Goal: Check status: Check status

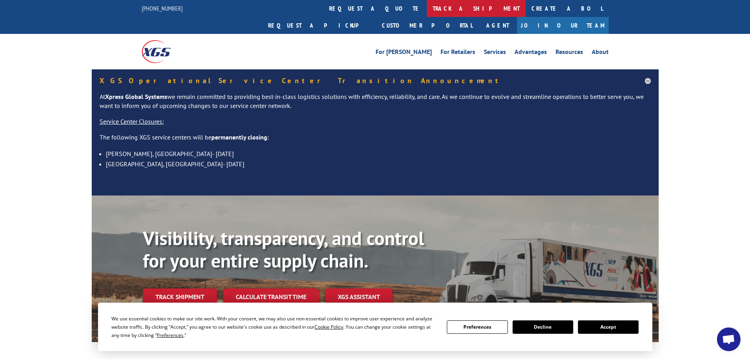
click at [427, 8] on link "track a shipment" at bounding box center [476, 8] width 99 height 17
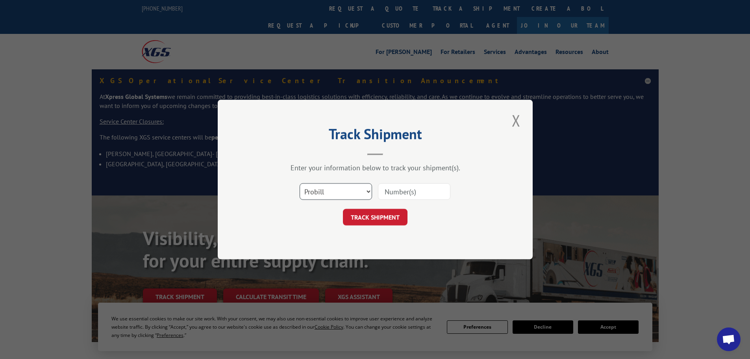
drag, startPoint x: 368, startPoint y: 191, endPoint x: 332, endPoint y: 199, distance: 37.1
click at [366, 192] on select "Select category... Probill BOL PO" at bounding box center [336, 191] width 72 height 17
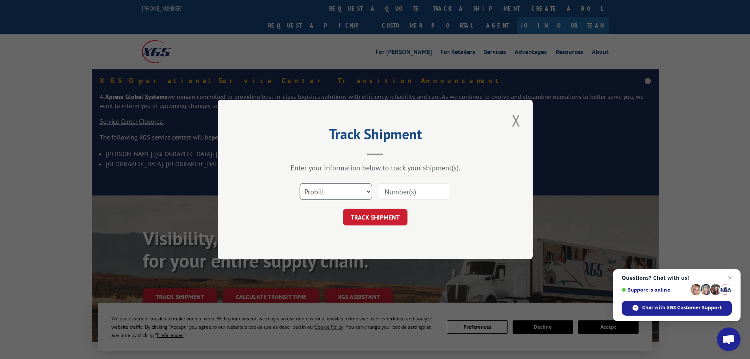
click at [300, 183] on select "Select category... Probill BOL PO" at bounding box center [336, 191] width 72 height 17
click at [416, 195] on input at bounding box center [414, 191] width 72 height 17
type input "425123"
click at [374, 214] on button "TRACK SHIPMENT" at bounding box center [375, 217] width 65 height 17
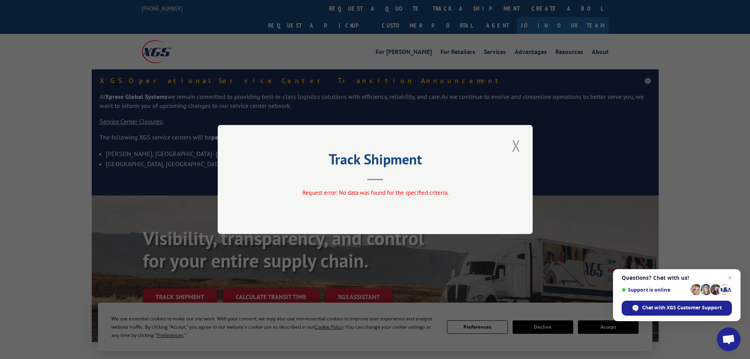
click at [516, 143] on button "Close modal" at bounding box center [516, 146] width 13 height 22
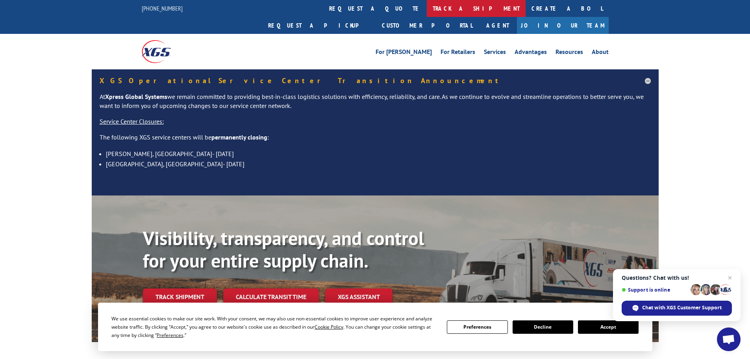
click at [427, 8] on link "track a shipment" at bounding box center [476, 8] width 99 height 17
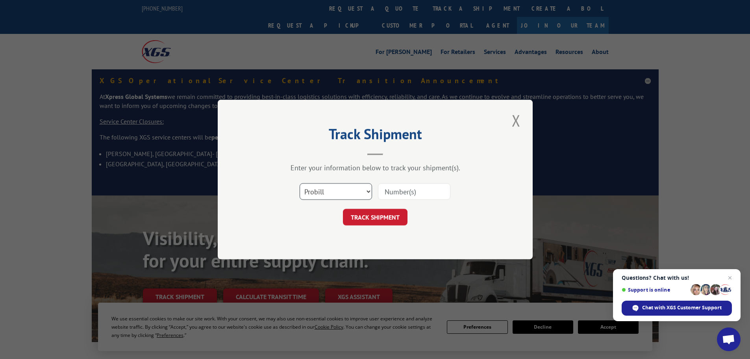
click at [368, 190] on select "Select category... Probill BOL PO" at bounding box center [336, 191] width 72 height 17
select select "bol"
click at [300, 183] on select "Select category... Probill BOL PO" at bounding box center [336, 191] width 72 height 17
click at [412, 190] on input at bounding box center [414, 191] width 72 height 17
click at [437, 192] on input at bounding box center [414, 191] width 72 height 17
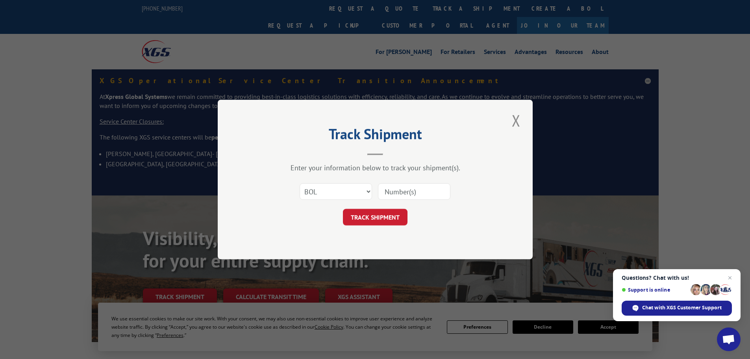
paste input "31501675"
type input "31501675"
click at [367, 189] on select "Select category... Probill BOL PO" at bounding box center [336, 191] width 72 height 17
select select "po"
click at [300, 183] on select "Select category... Probill BOL PO" at bounding box center [336, 191] width 72 height 17
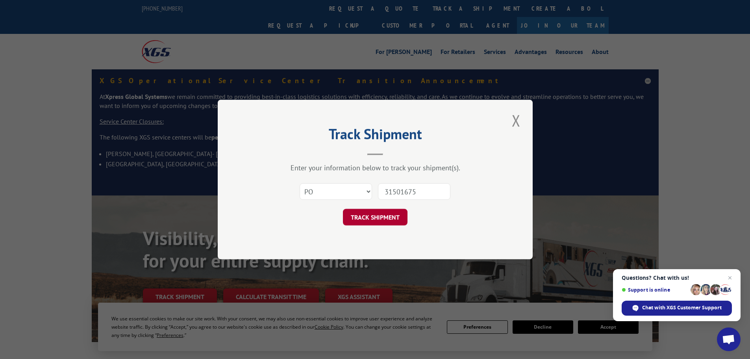
click at [379, 212] on button "TRACK SHIPMENT" at bounding box center [375, 217] width 65 height 17
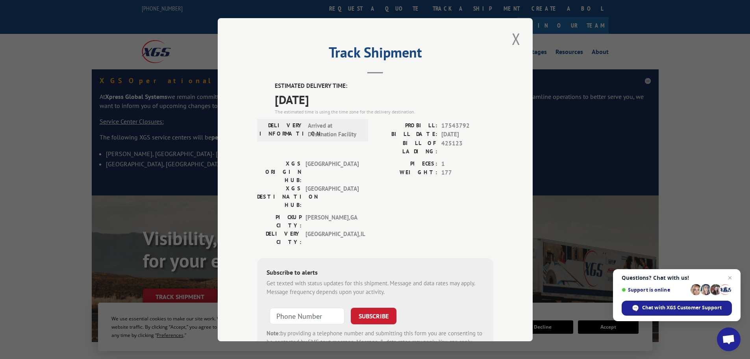
drag, startPoint x: 343, startPoint y: 99, endPoint x: 271, endPoint y: 85, distance: 73.8
click at [271, 85] on div "ESTIMATED DELIVERY TIME: [DATE] The estimated time is using the time zone for t…" at bounding box center [375, 223] width 236 height 283
copy div "ESTIMATED DELIVERY TIME: [DATE]"
drag, startPoint x: 513, startPoint y: 38, endPoint x: 528, endPoint y: 20, distance: 22.9
click at [518, 30] on button "Close modal" at bounding box center [516, 39] width 13 height 22
